Goal: Transaction & Acquisition: Purchase product/service

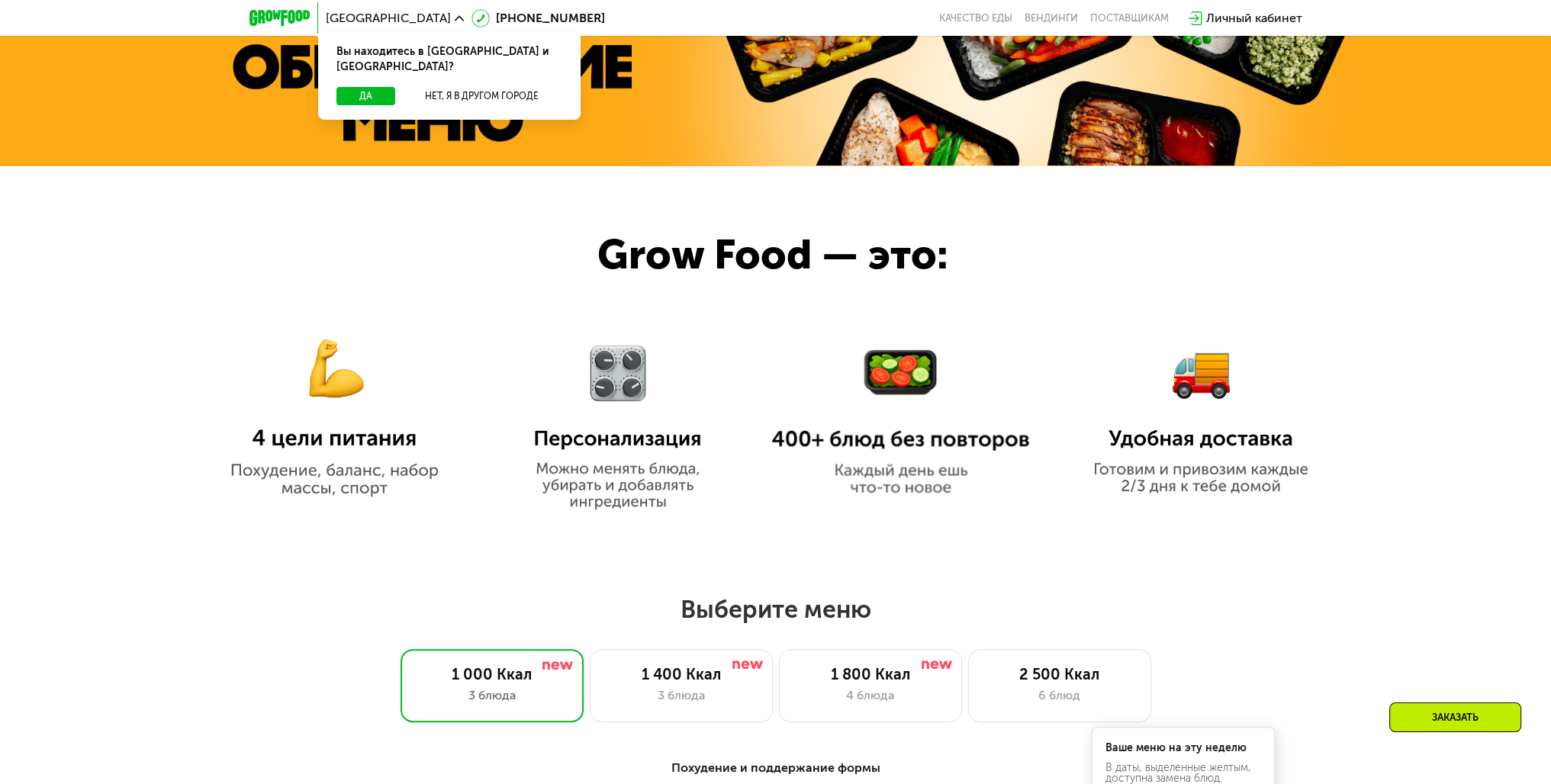
scroll to position [992, 0]
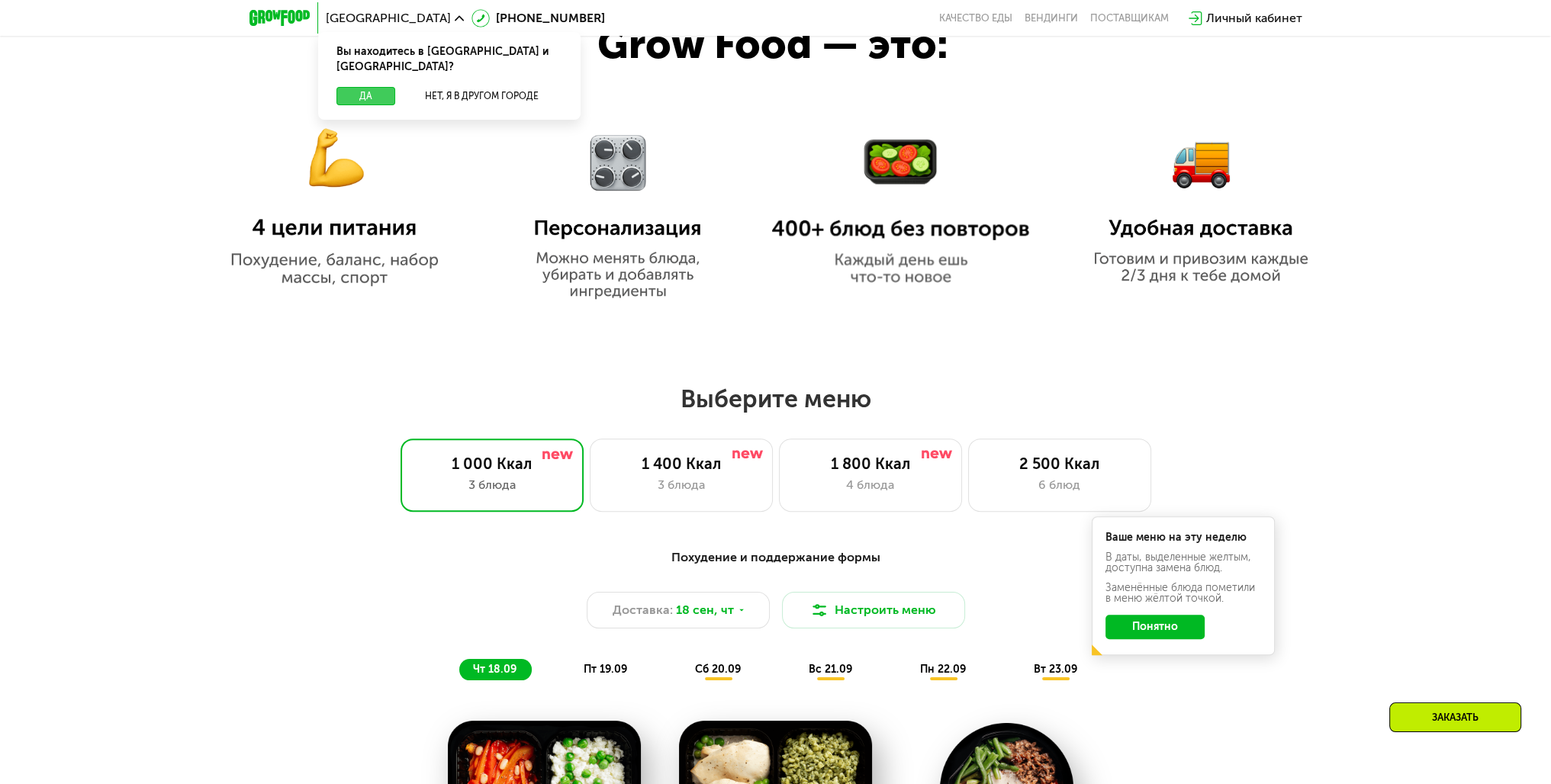
drag, startPoint x: 362, startPoint y: 80, endPoint x: 519, endPoint y: 69, distance: 157.4
click at [521, 69] on div "Вы находитесь в [GEOGRAPHIC_DATA] и [GEOGRAPHIC_DATA]? Да Нет, я в другом городе" at bounding box center [449, 76] width 262 height 88
click at [501, 87] on button "Нет, я в другом городе" at bounding box center [481, 96] width 161 height 19
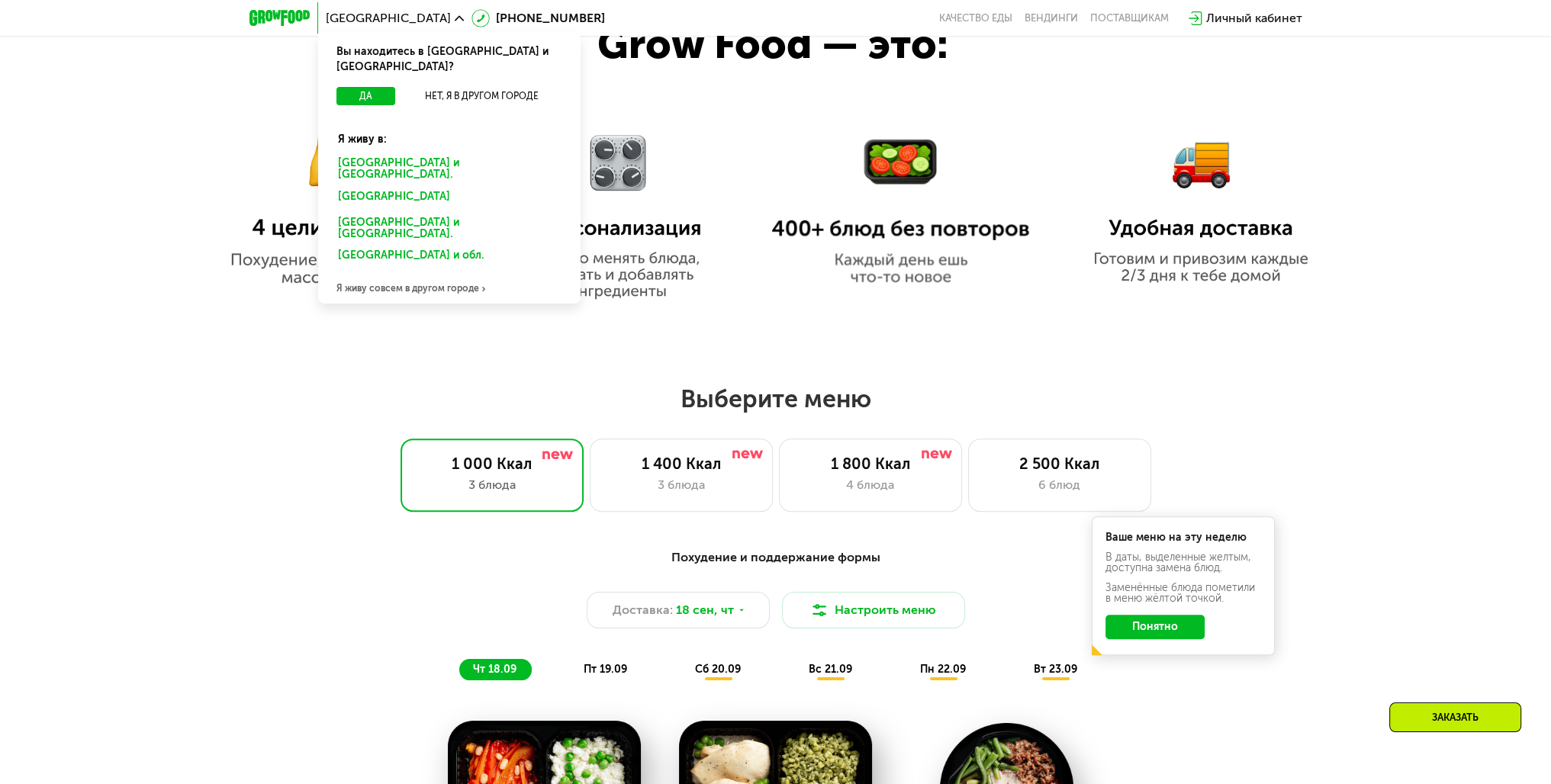
click at [371, 153] on div "[GEOGRAPHIC_DATA] и [GEOGRAPHIC_DATA]." at bounding box center [449, 169] width 244 height 32
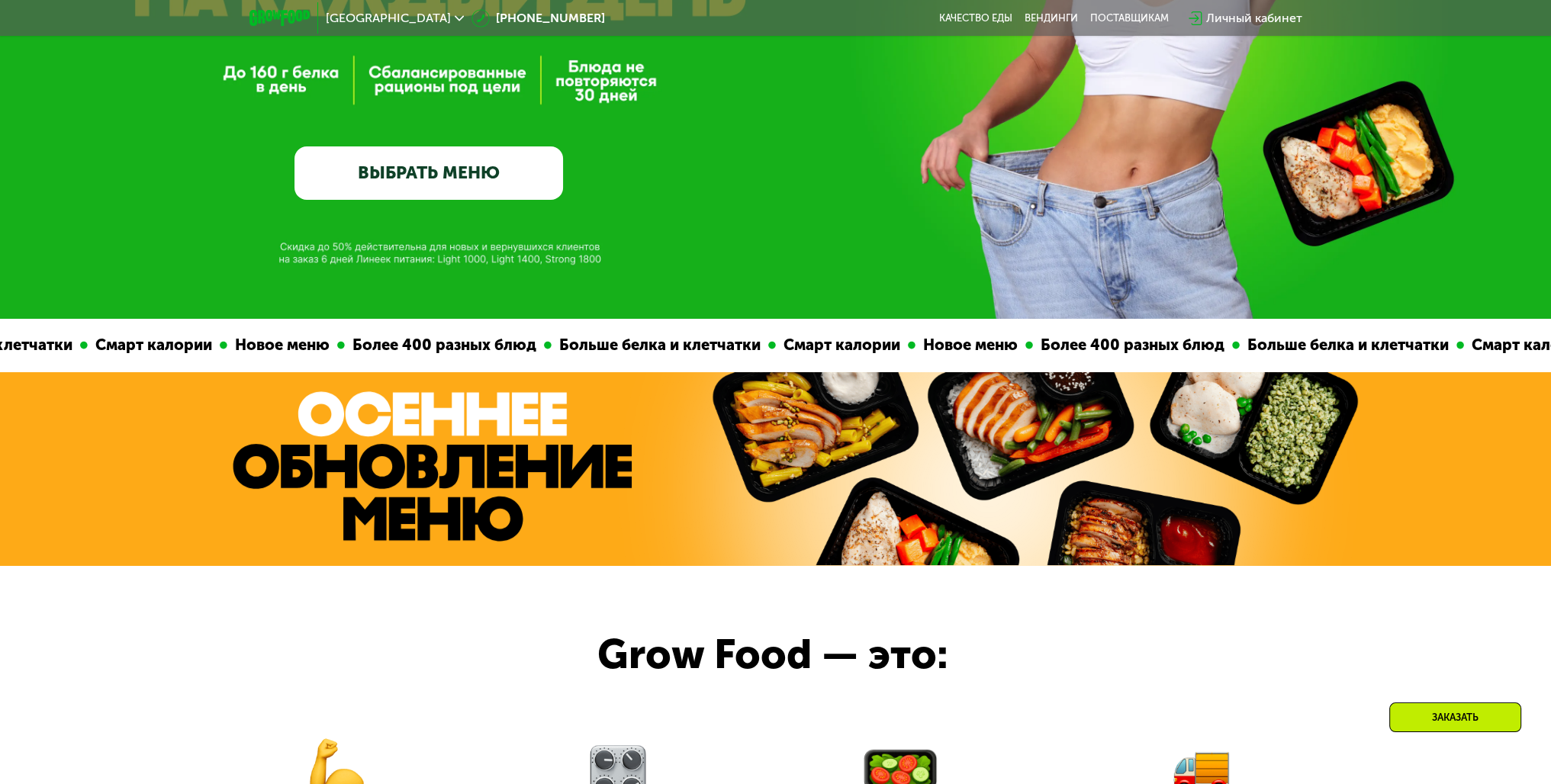
click at [491, 187] on link "ВЫБРАТЬ МЕНЮ" at bounding box center [428, 174] width 268 height 54
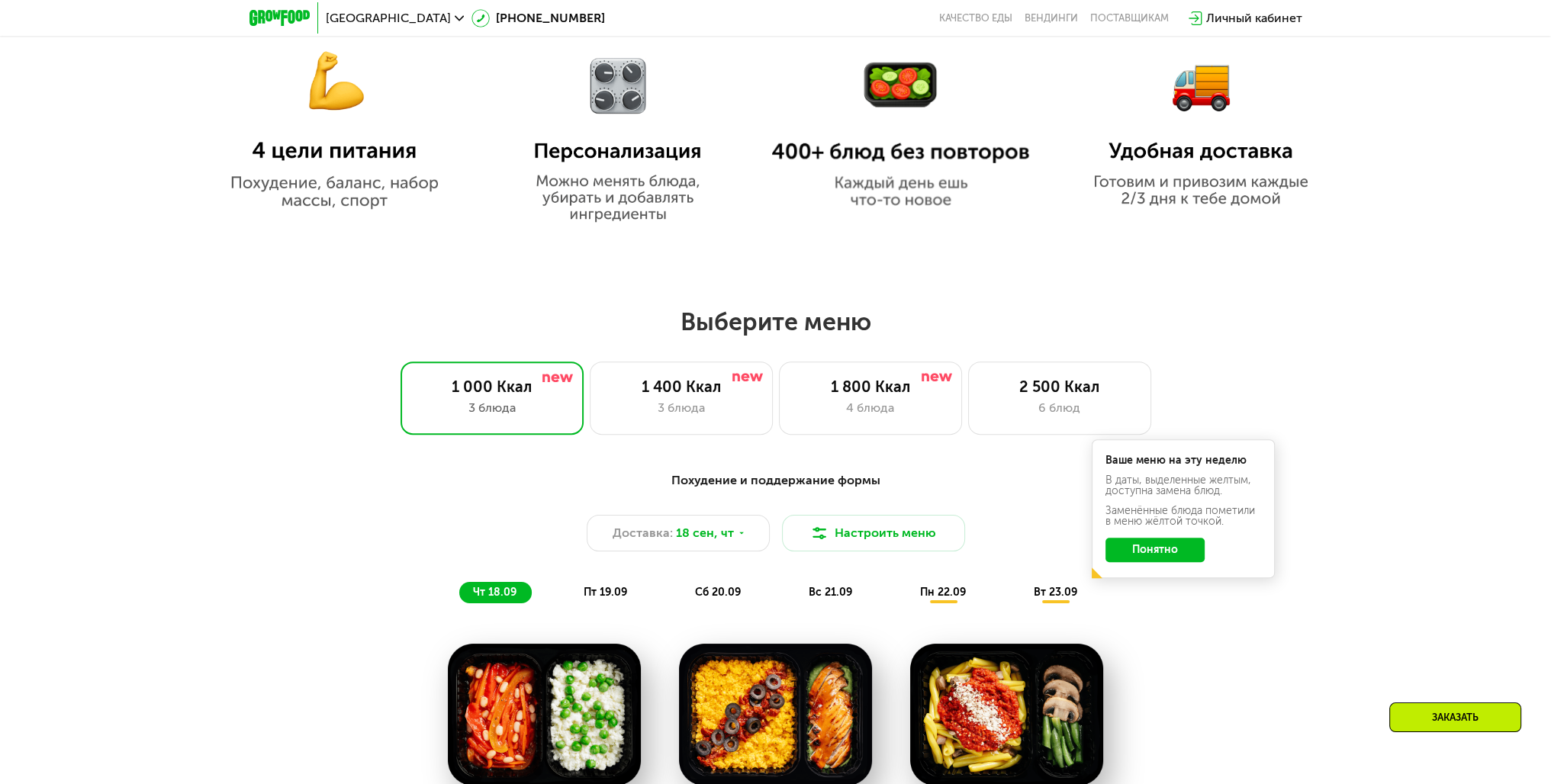
scroll to position [1192, 0]
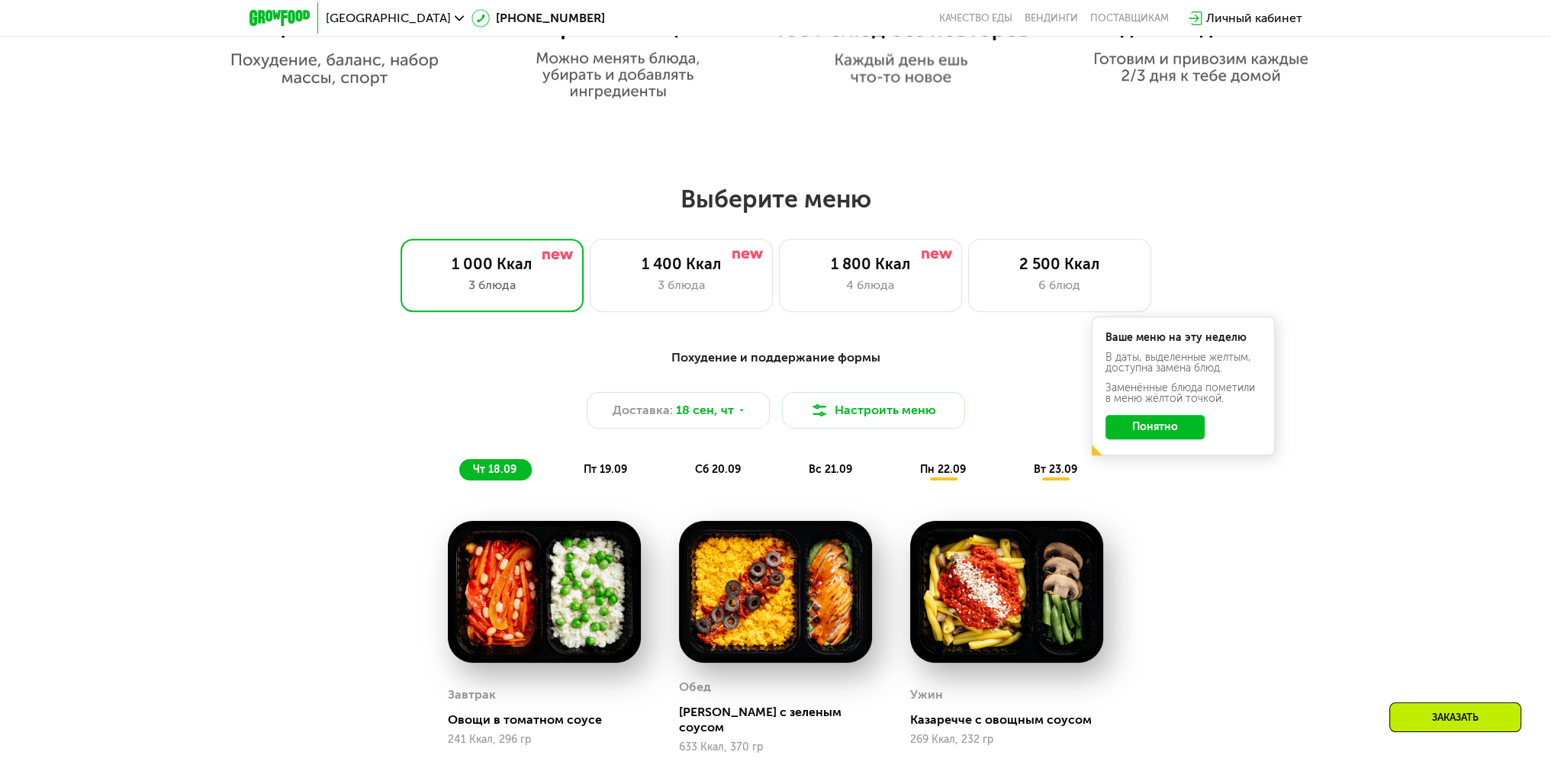
click at [1177, 435] on button "Понятно" at bounding box center [1154, 426] width 99 height 25
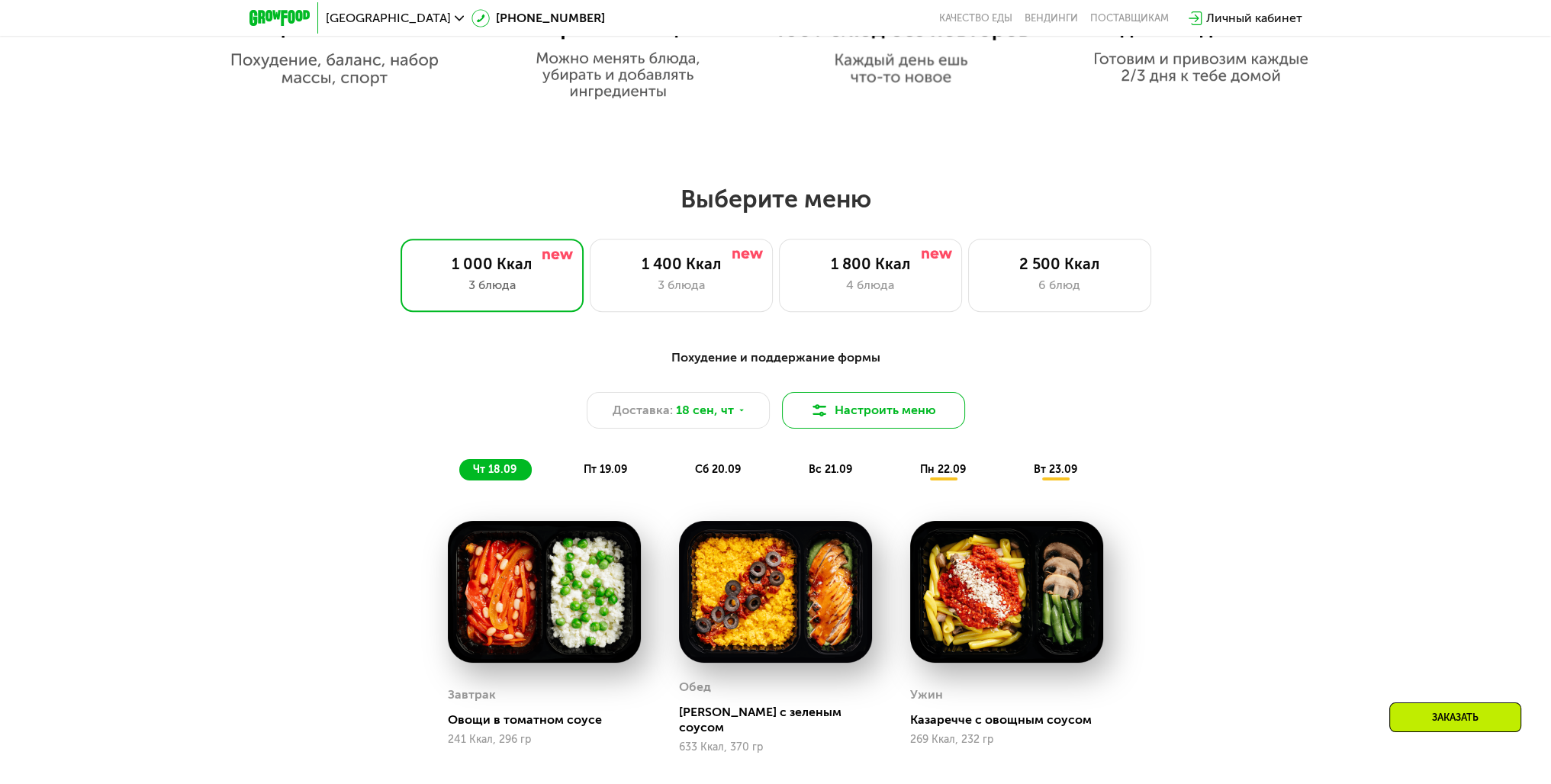
click at [848, 419] on button "Настроить меню" at bounding box center [873, 410] width 183 height 37
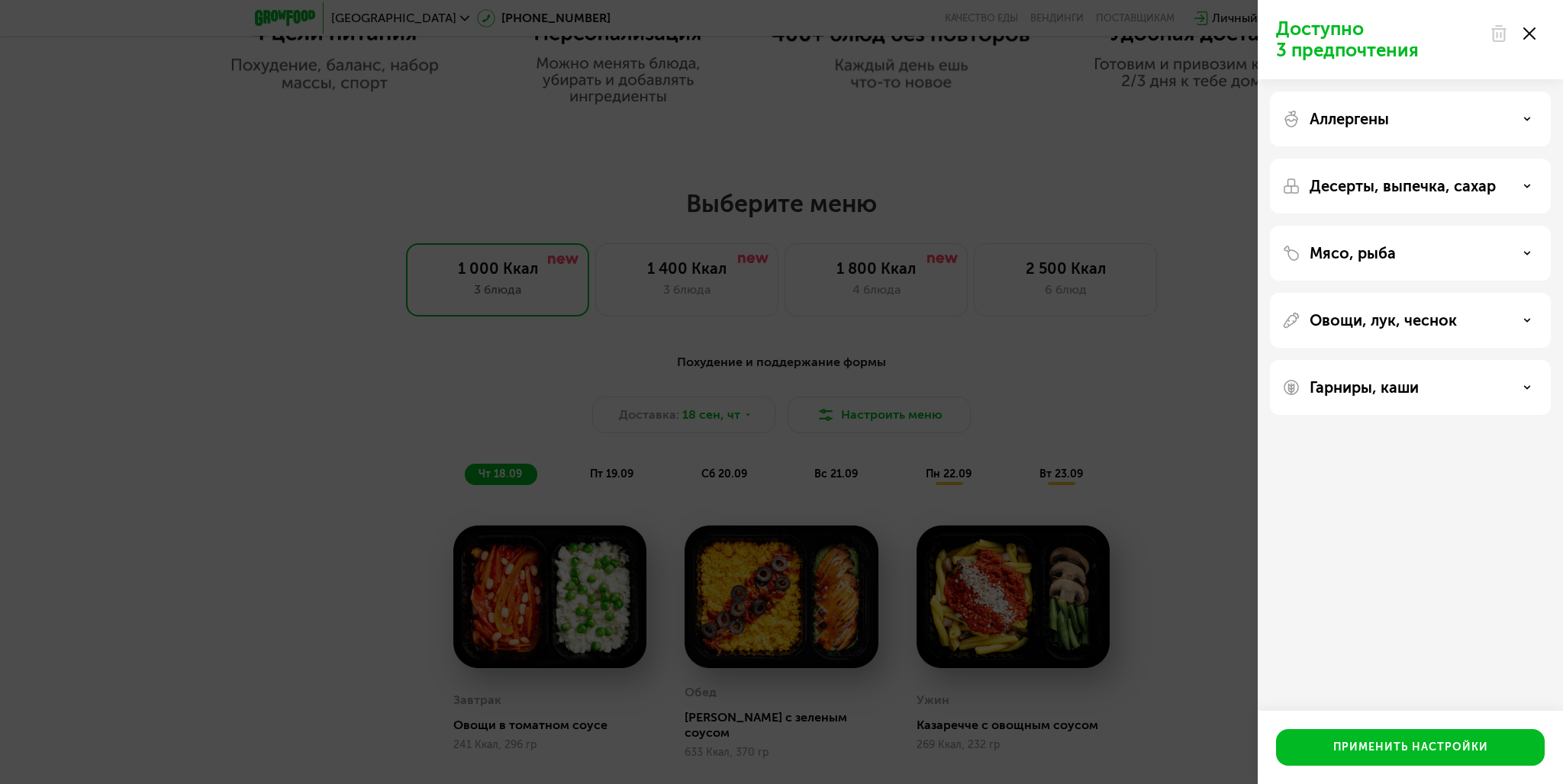
click at [1190, 461] on div "Доступно 3 предпочтения Аллергены Десерты, выпечка, сахар Мясо, рыба Овощи, лук…" at bounding box center [781, 392] width 1563 height 784
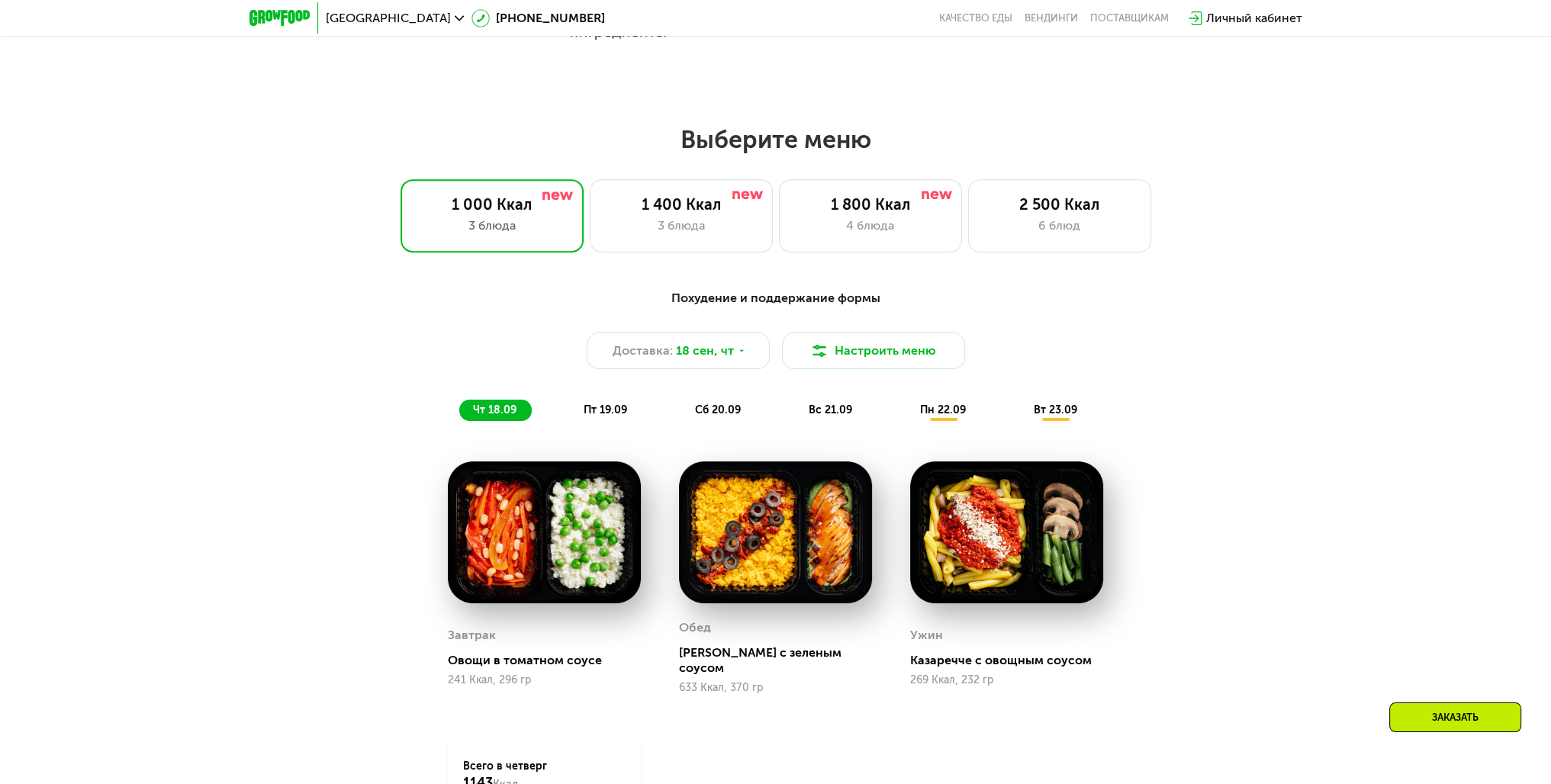
scroll to position [1420, 0]
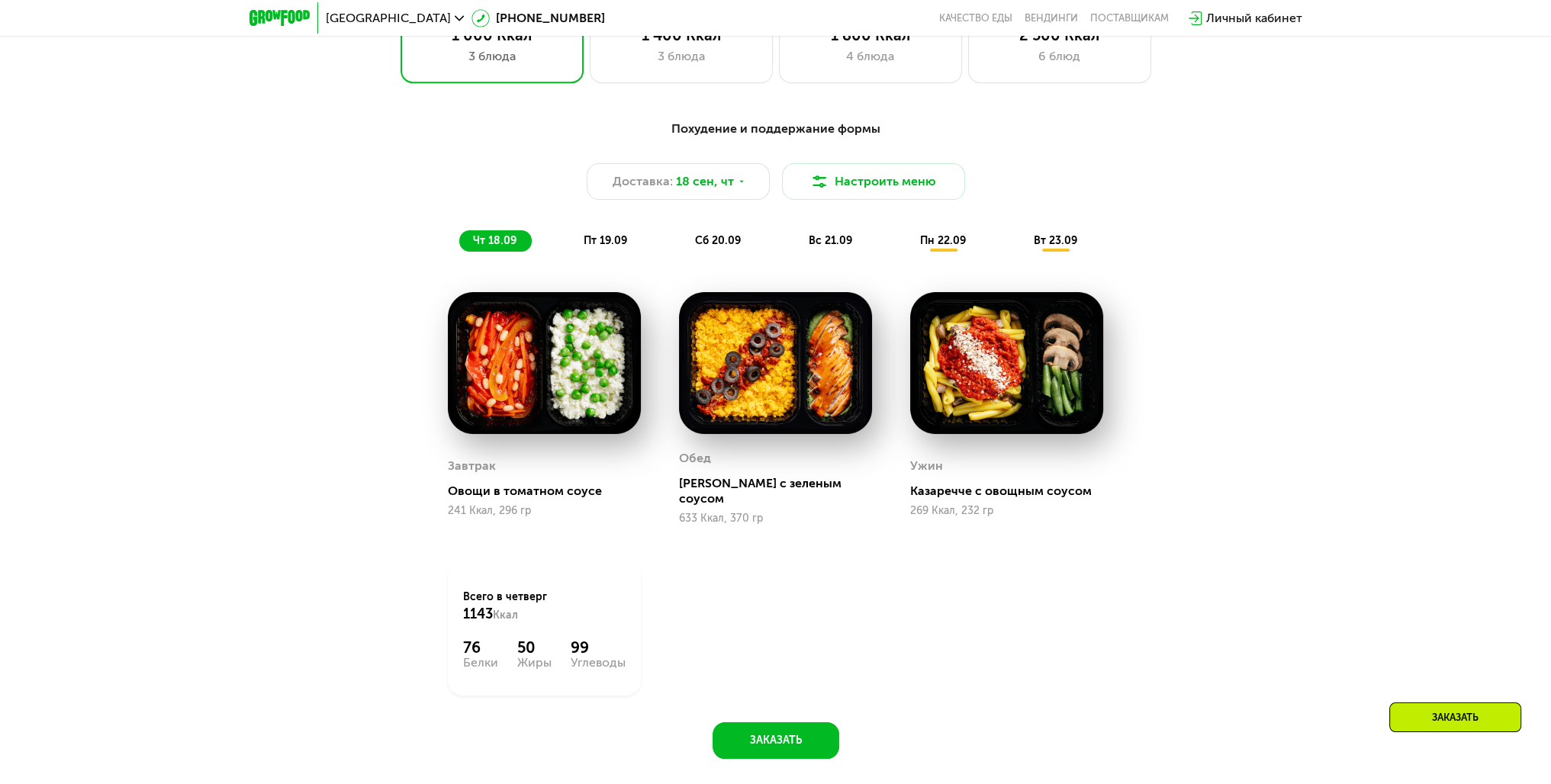
click at [604, 245] on span "пт 19.09" at bounding box center [604, 240] width 43 height 13
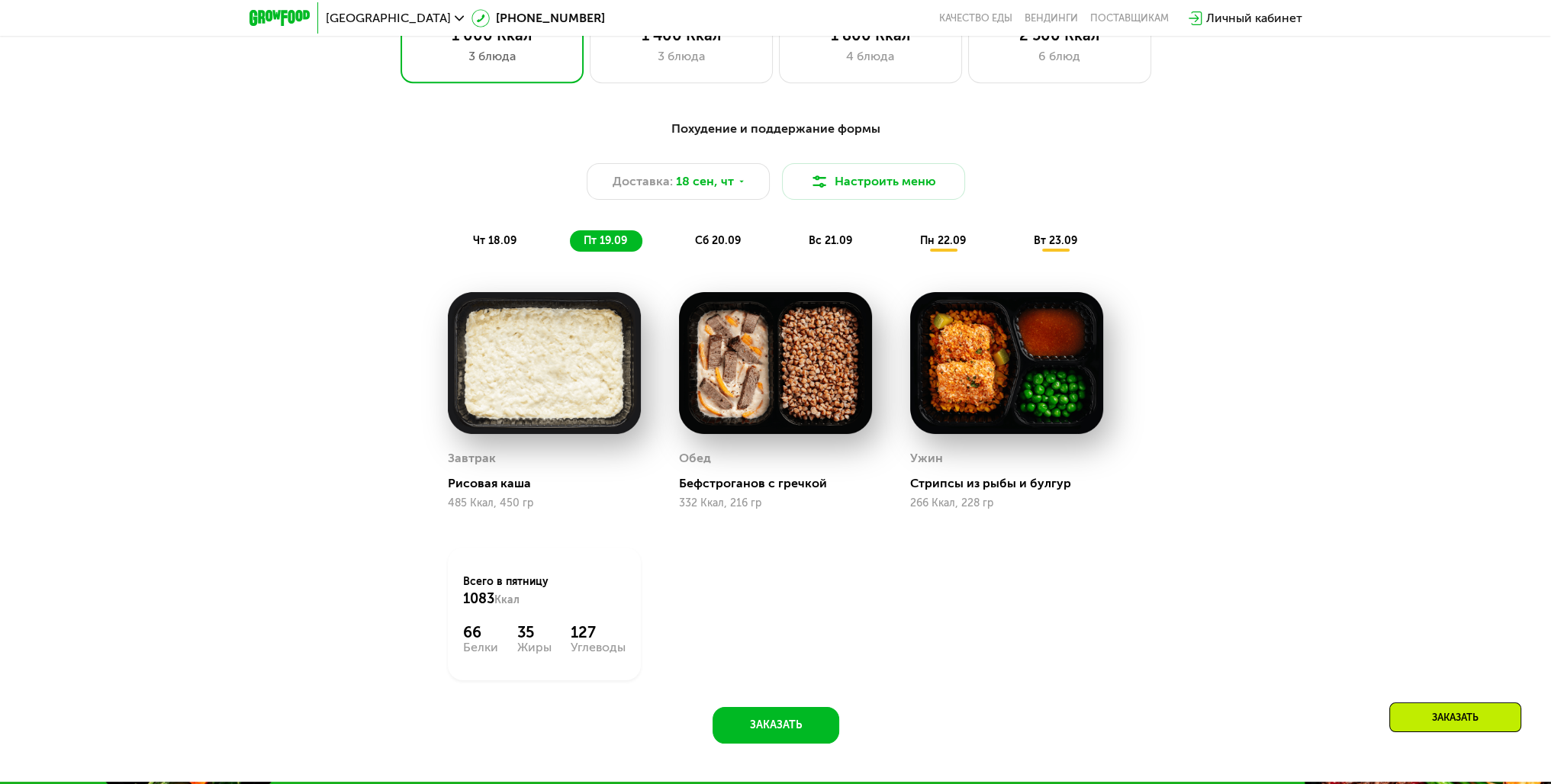
click at [720, 238] on span "сб 20.09" at bounding box center [718, 240] width 46 height 13
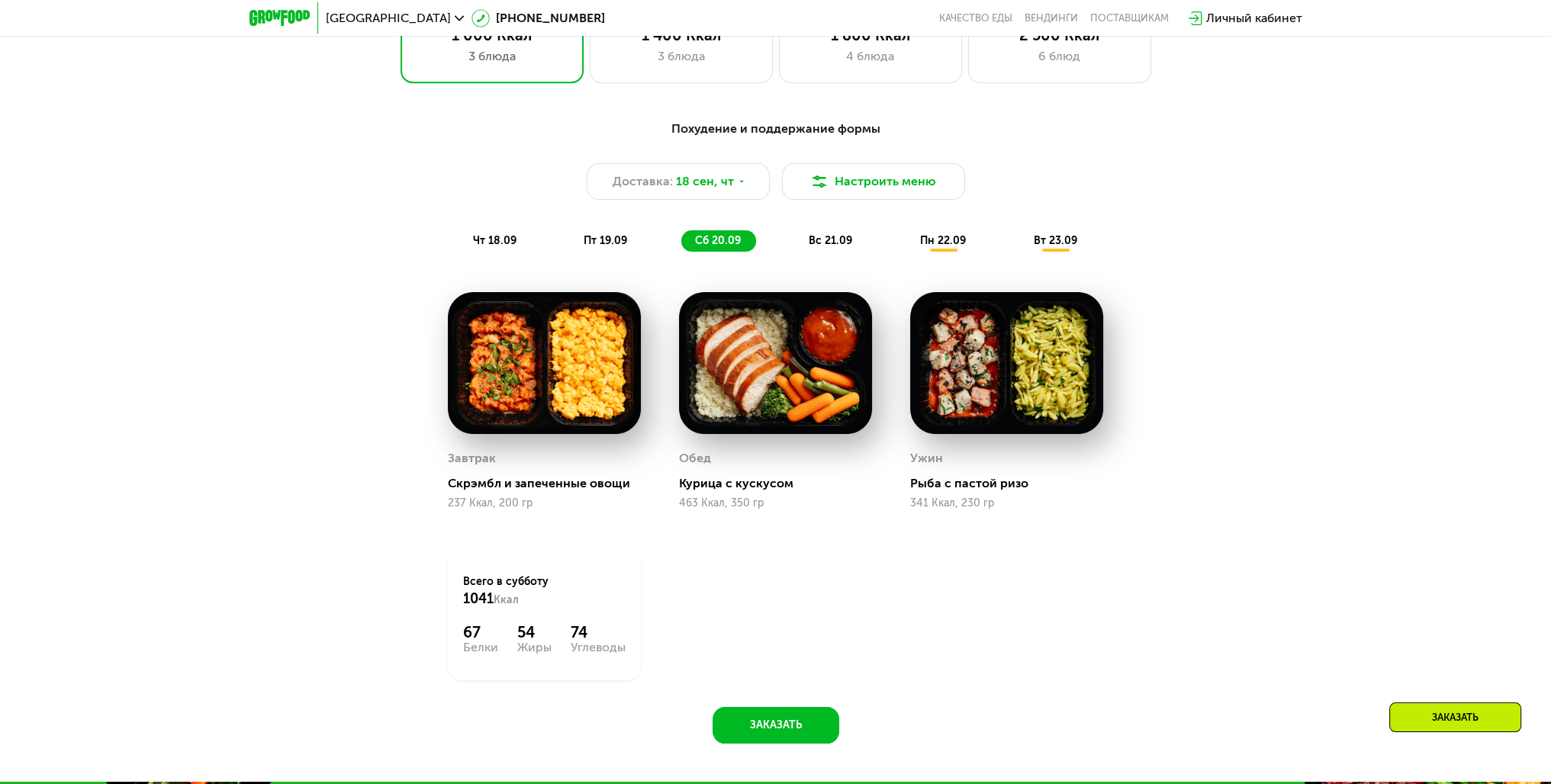
click at [803, 247] on div "вс 21.09" at bounding box center [831, 241] width 72 height 21
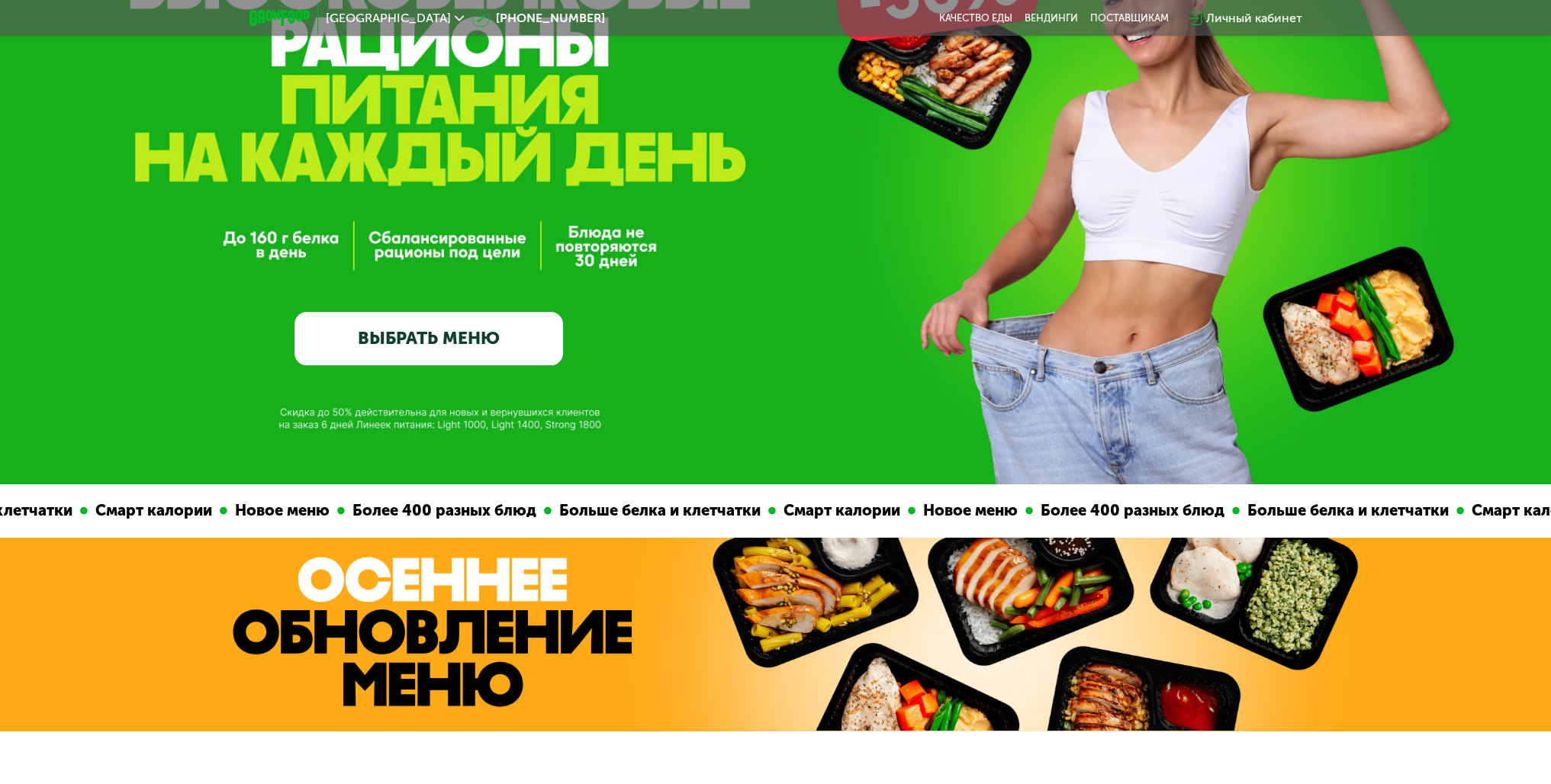
scroll to position [0, 0]
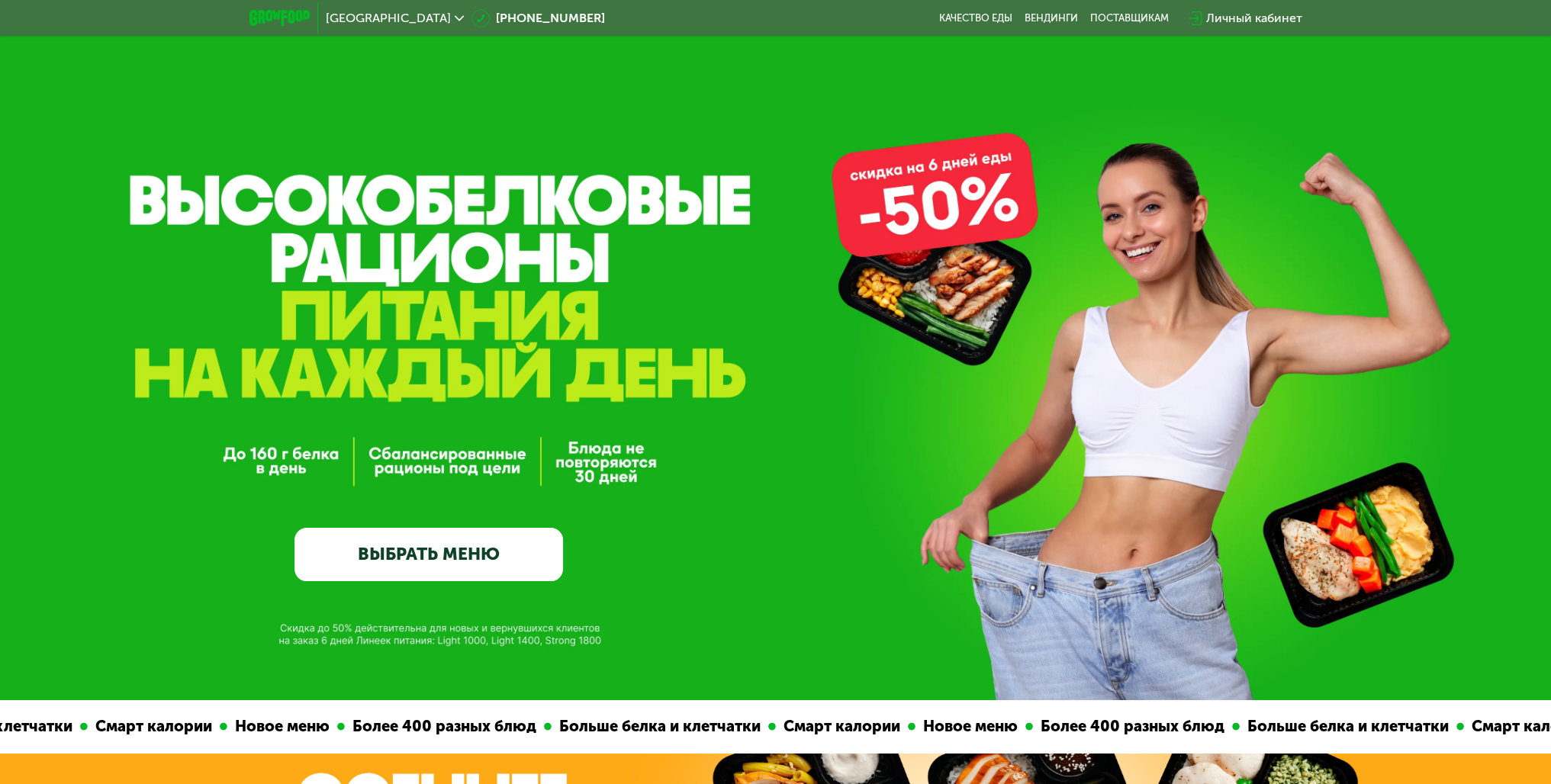
click at [489, 552] on link "ВЫБРАТЬ МЕНЮ" at bounding box center [428, 555] width 268 height 54
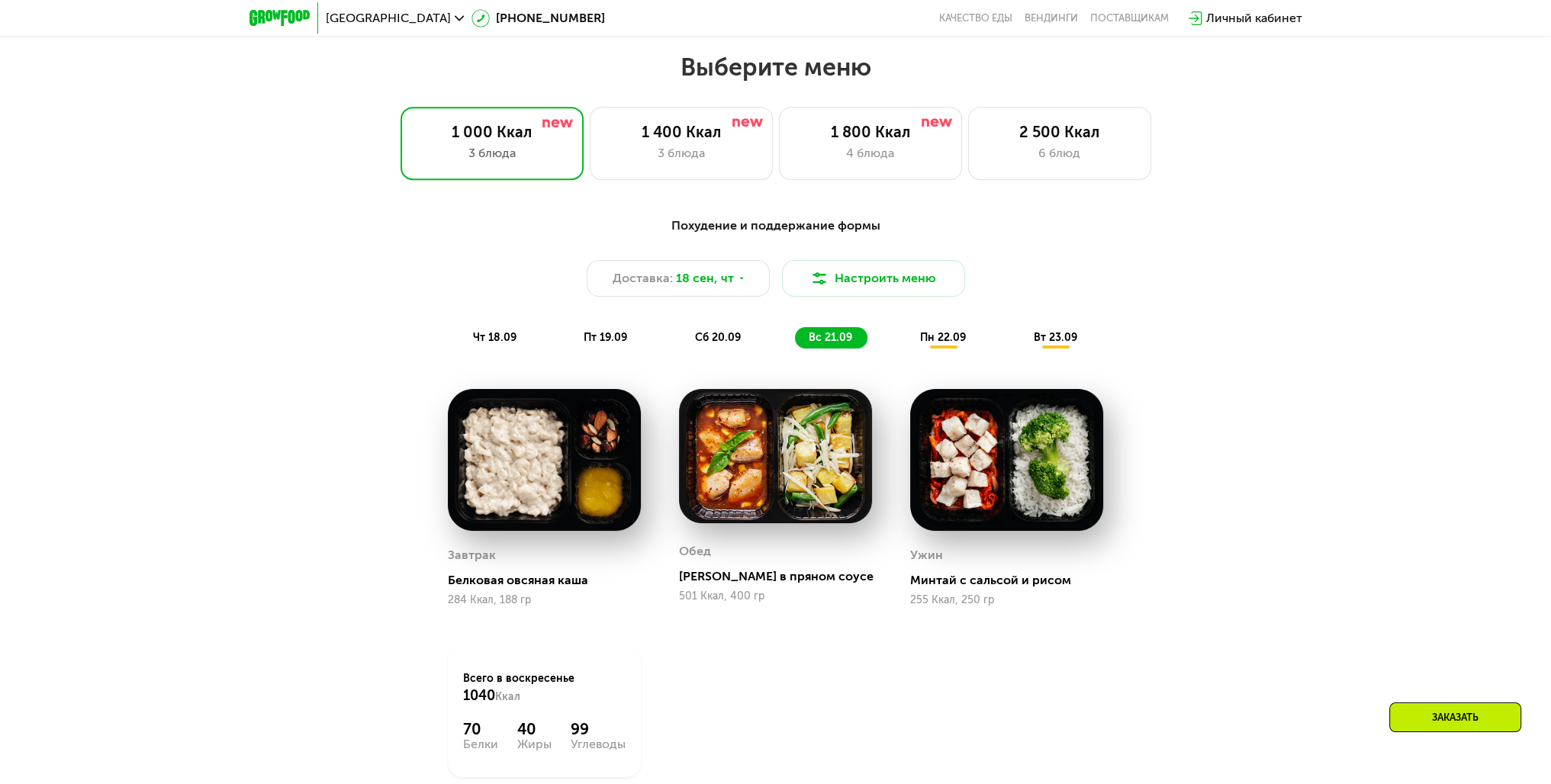
scroll to position [1344, 0]
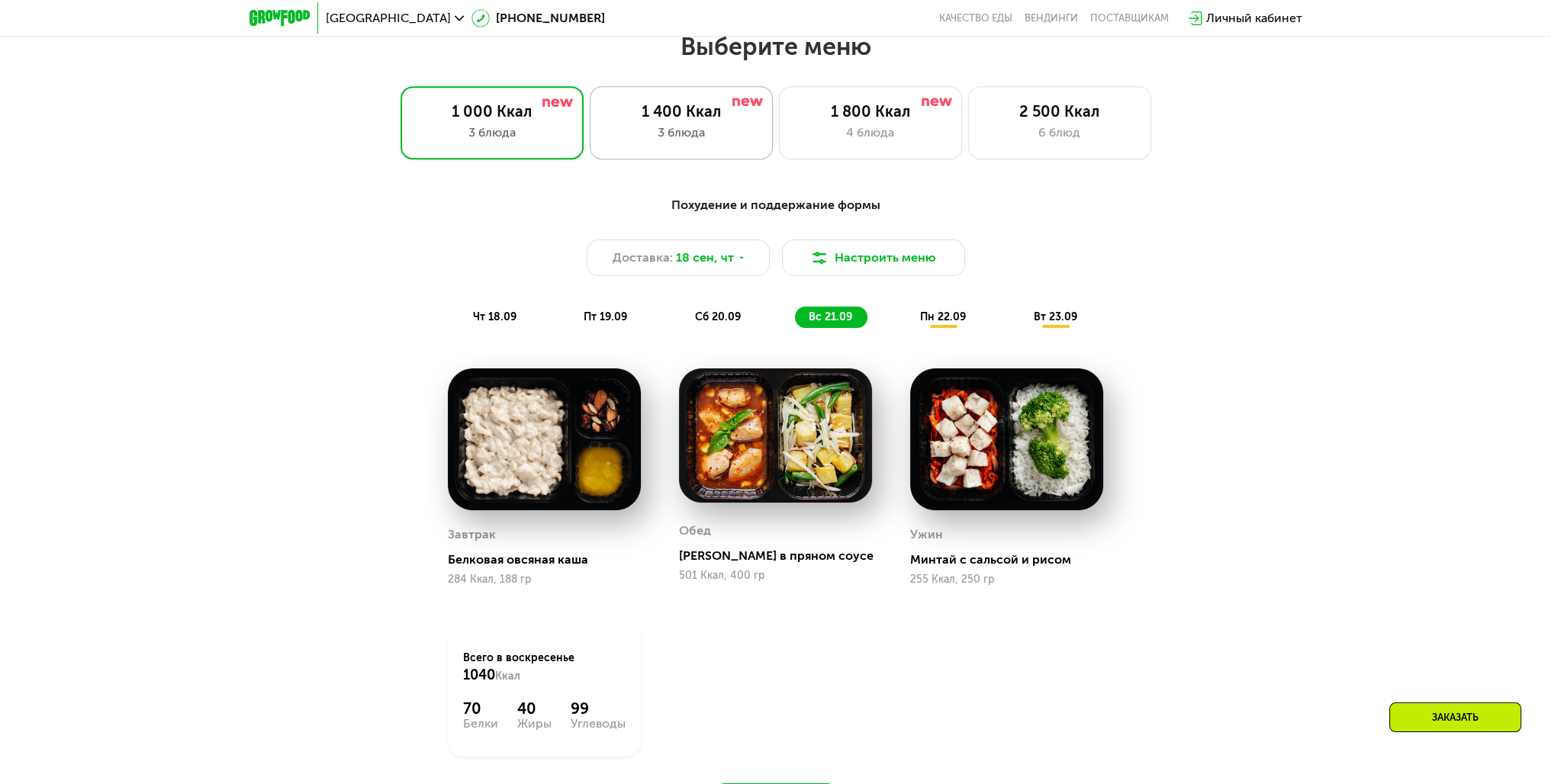
click at [724, 119] on div "1 400 Ккал" at bounding box center [680, 112] width 151 height 19
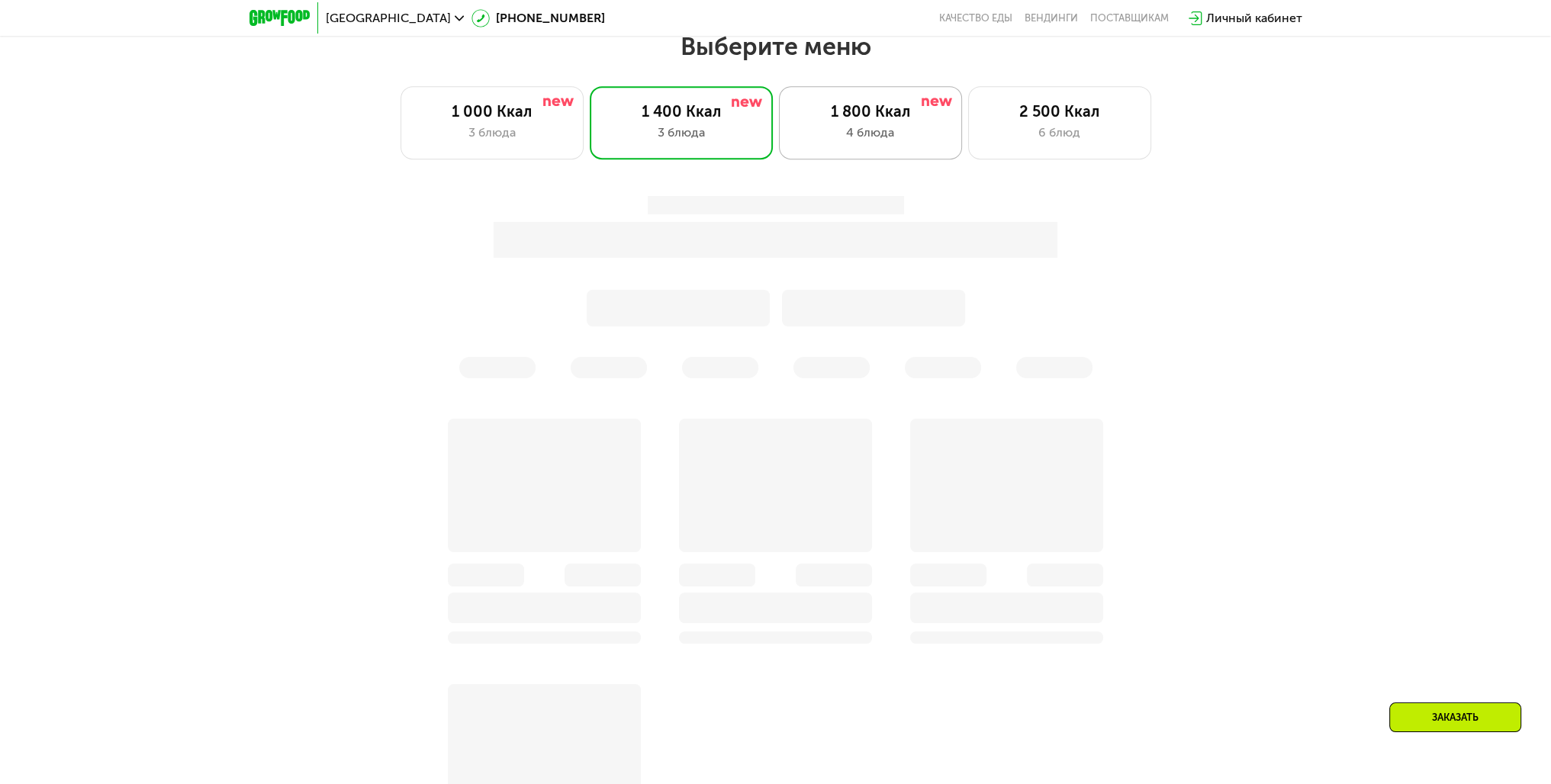
click at [891, 134] on div "4 блюда" at bounding box center [870, 133] width 151 height 19
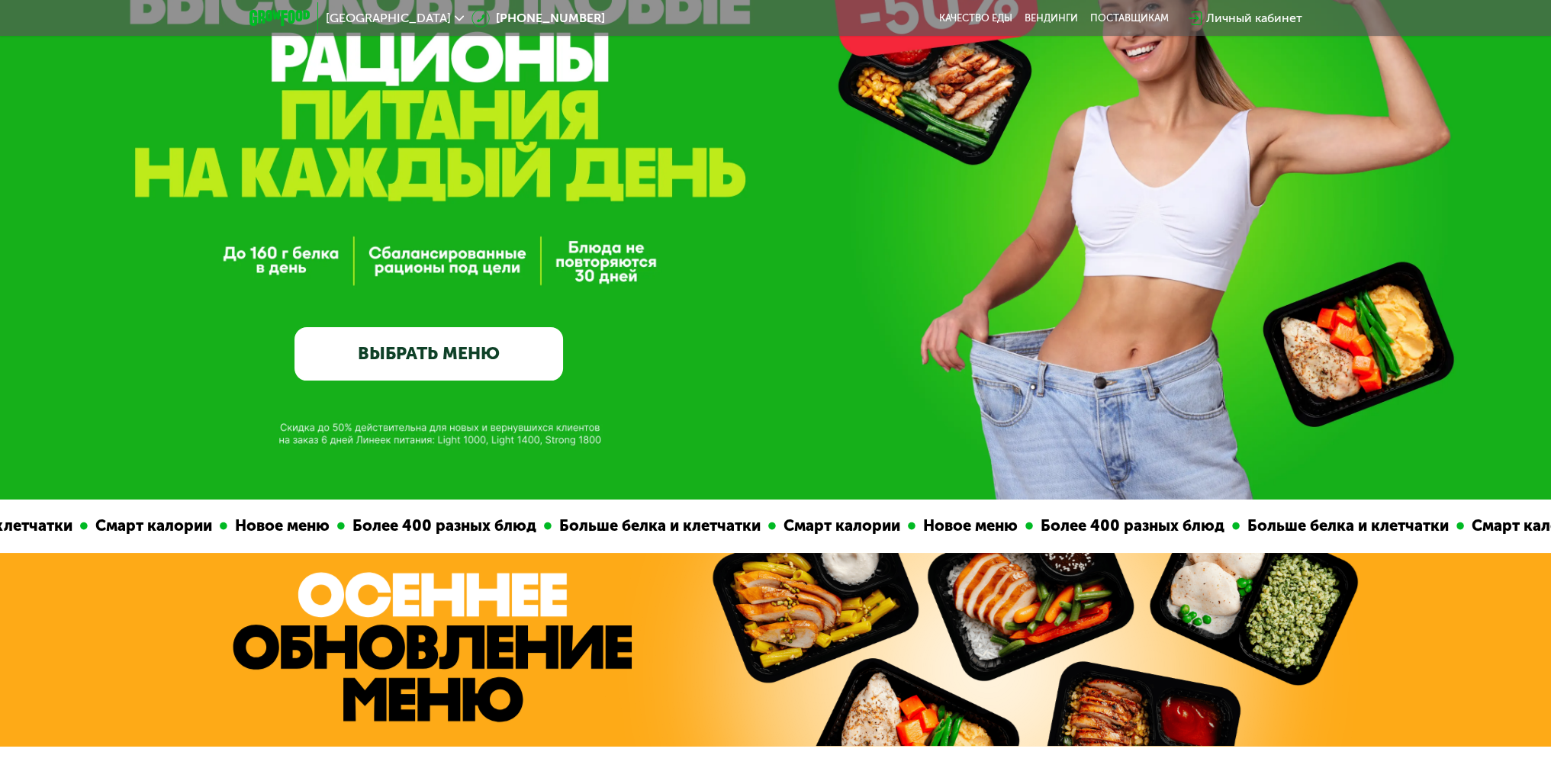
scroll to position [0, 0]
